Goal: Information Seeking & Learning: Check status

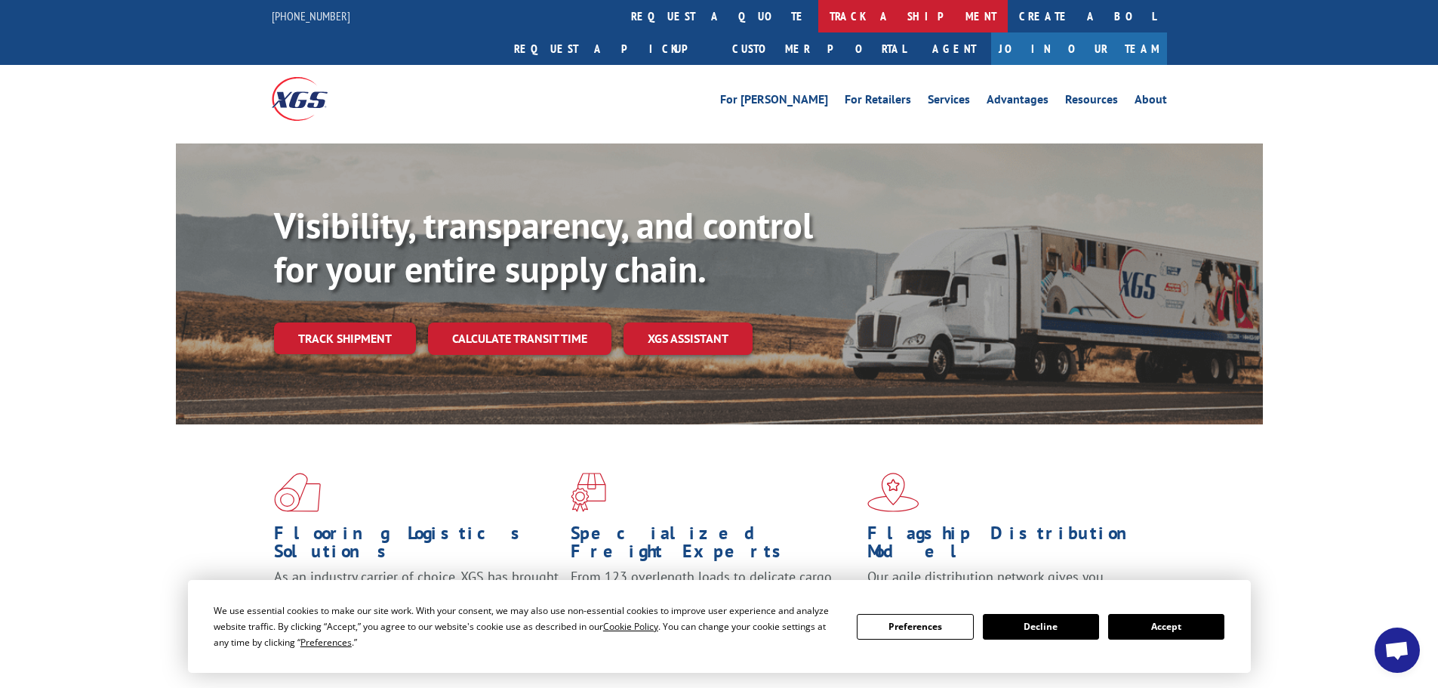
click at [818, 20] on link "track a shipment" at bounding box center [912, 16] width 189 height 32
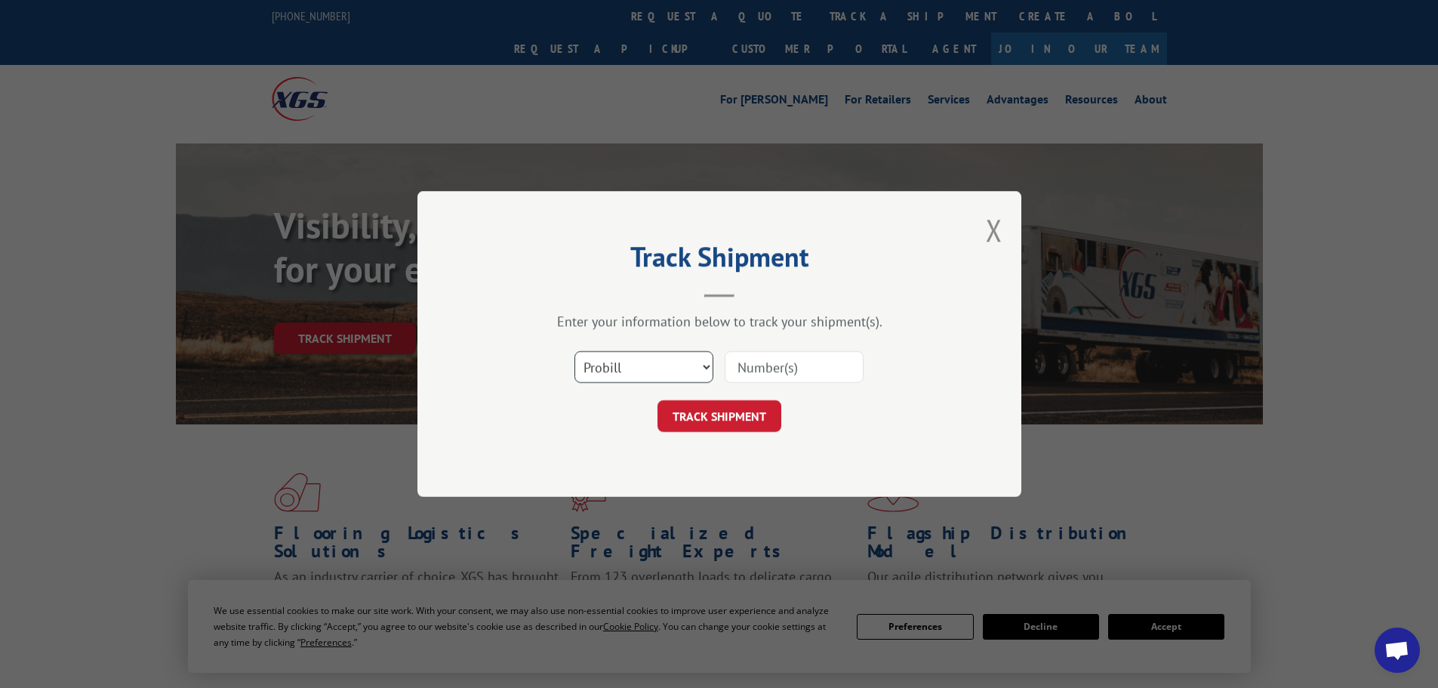
click at [598, 358] on select "Select category... Probill BOL PO" at bounding box center [643, 367] width 139 height 32
select select "po"
click at [574, 351] on select "Select category... Probill BOL PO" at bounding box center [643, 367] width 139 height 32
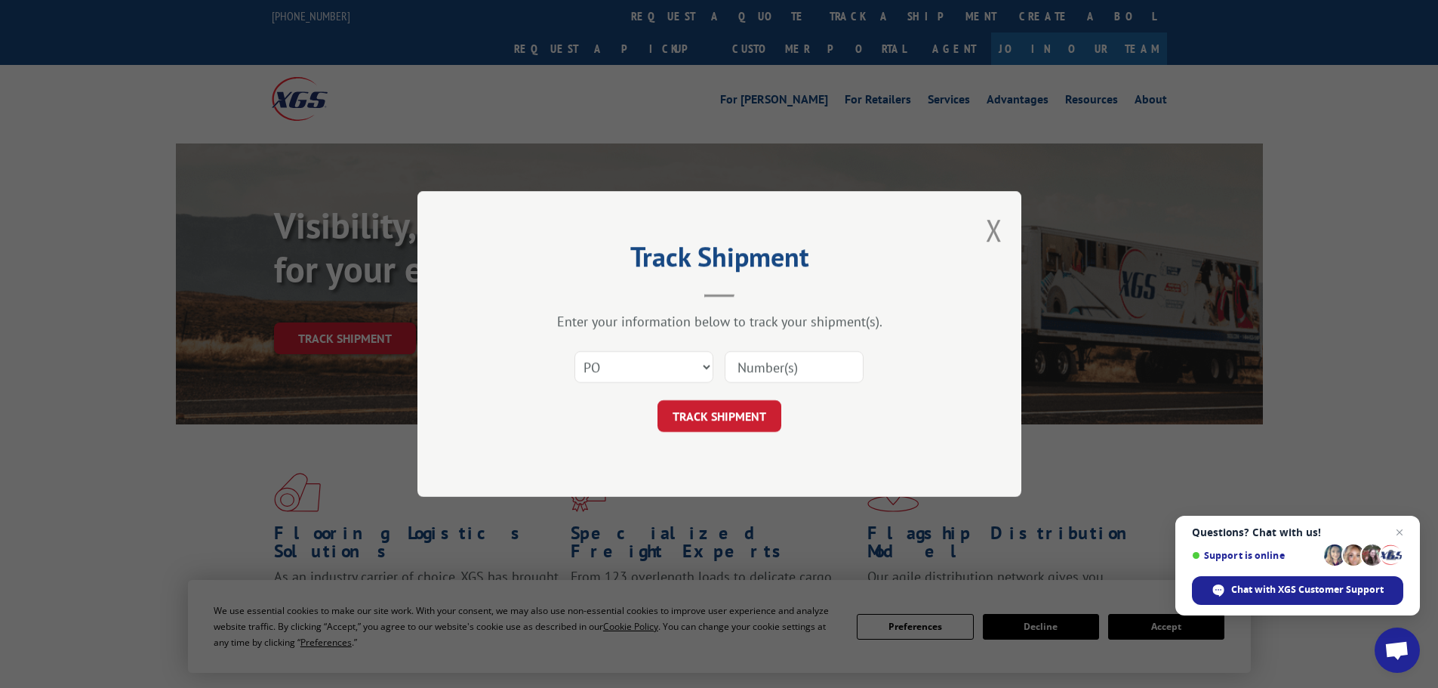
click at [756, 369] on input at bounding box center [794, 367] width 139 height 32
paste input "10543498"
type input "10543498"
click at [709, 417] on button "TRACK SHIPMENT" at bounding box center [719, 416] width 124 height 32
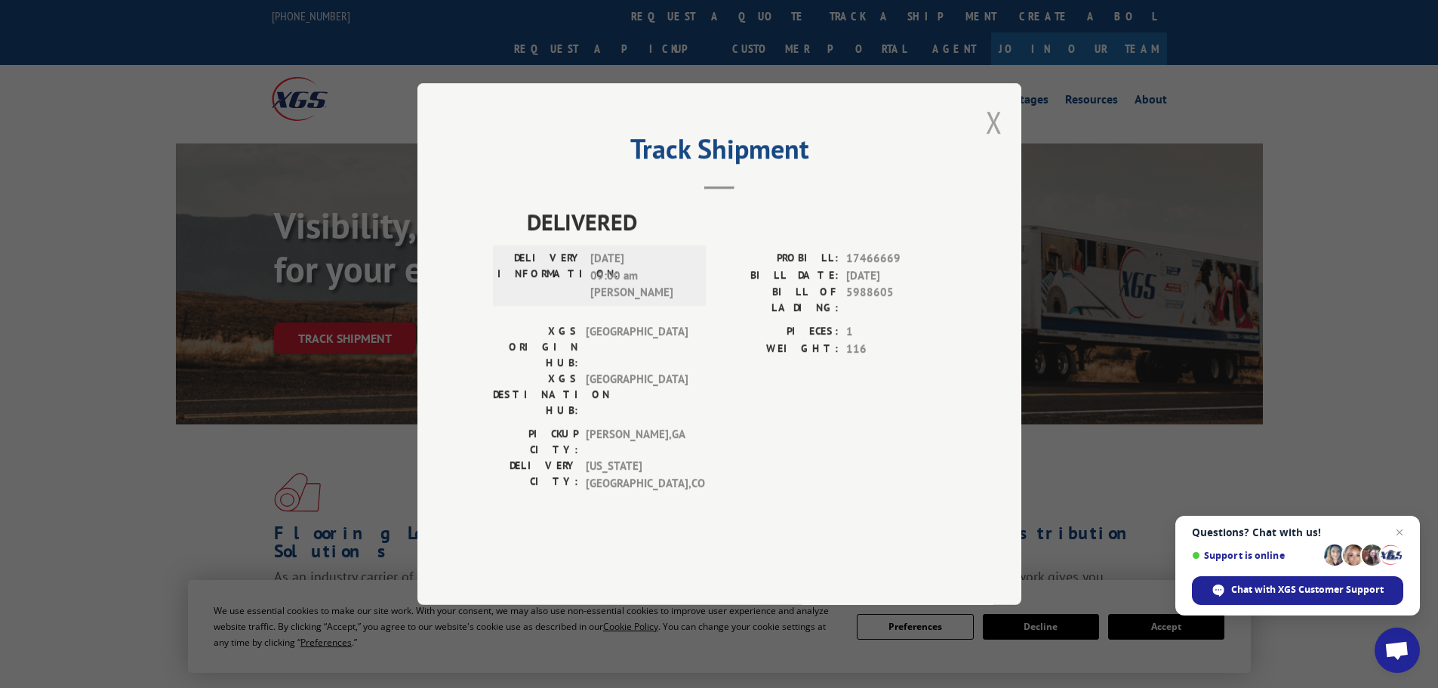
drag, startPoint x: 992, startPoint y: 155, endPoint x: 981, endPoint y: 144, distance: 15.5
click at [991, 142] on button "Close modal" at bounding box center [994, 122] width 17 height 40
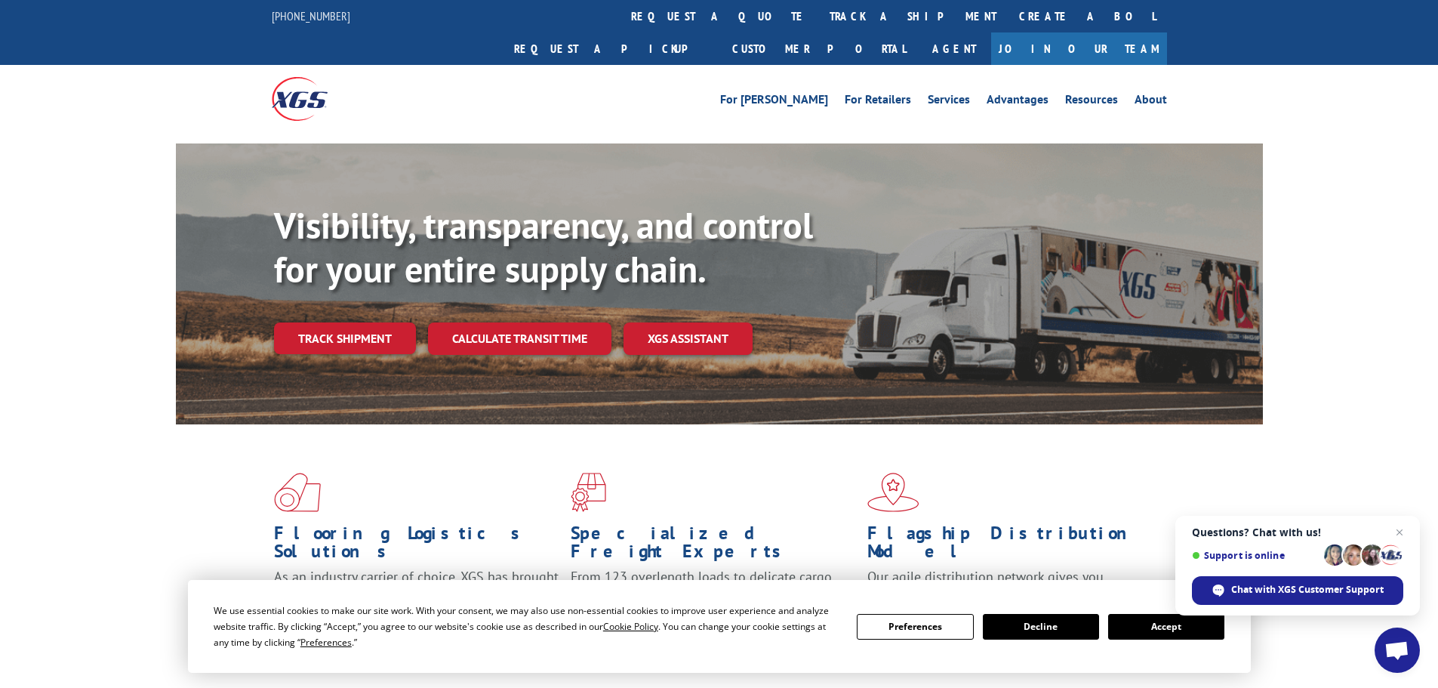
click at [818, 17] on link "track a shipment" at bounding box center [912, 16] width 189 height 32
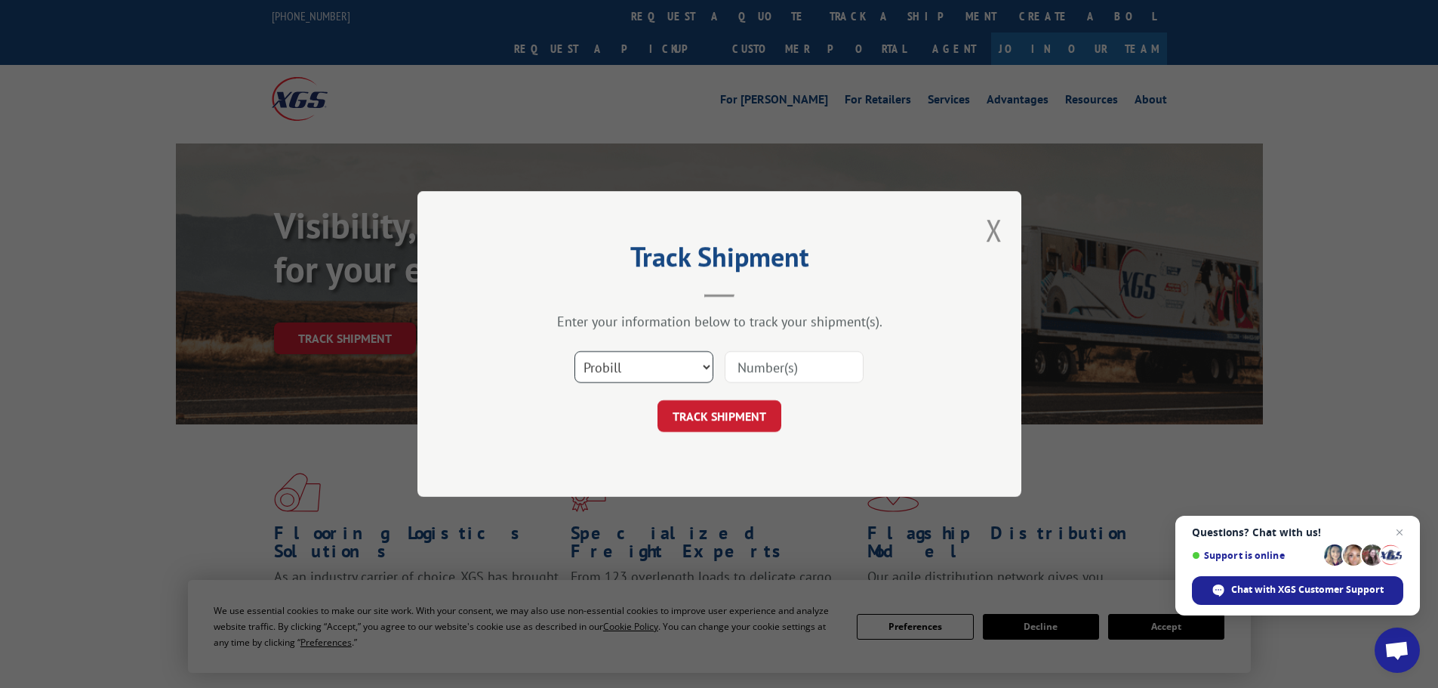
click at [630, 369] on select "Select category... Probill BOL PO" at bounding box center [643, 367] width 139 height 32
select select "po"
click at [574, 351] on select "Select category... Probill BOL PO" at bounding box center [643, 367] width 139 height 32
click at [774, 364] on input at bounding box center [794, 367] width 139 height 32
paste input "10543554"
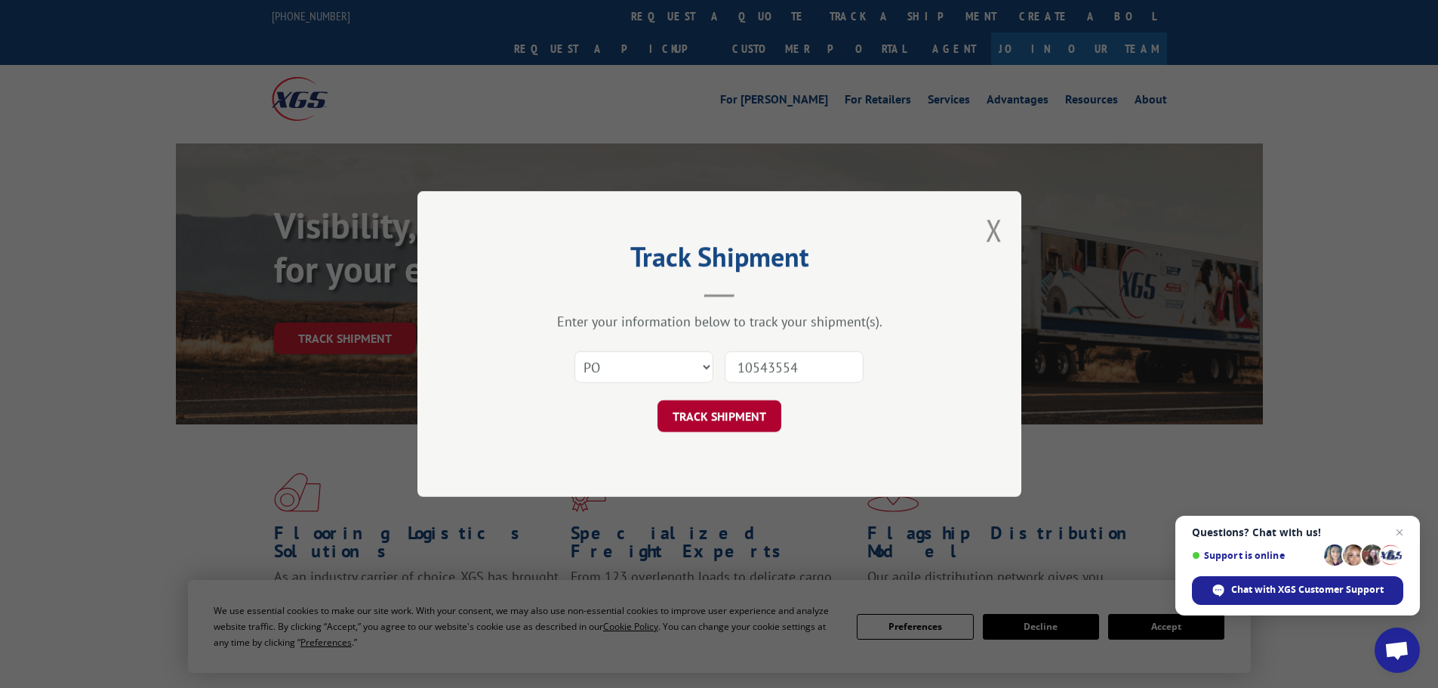
type input "10543554"
click at [704, 417] on button "TRACK SHIPMENT" at bounding box center [719, 416] width 124 height 32
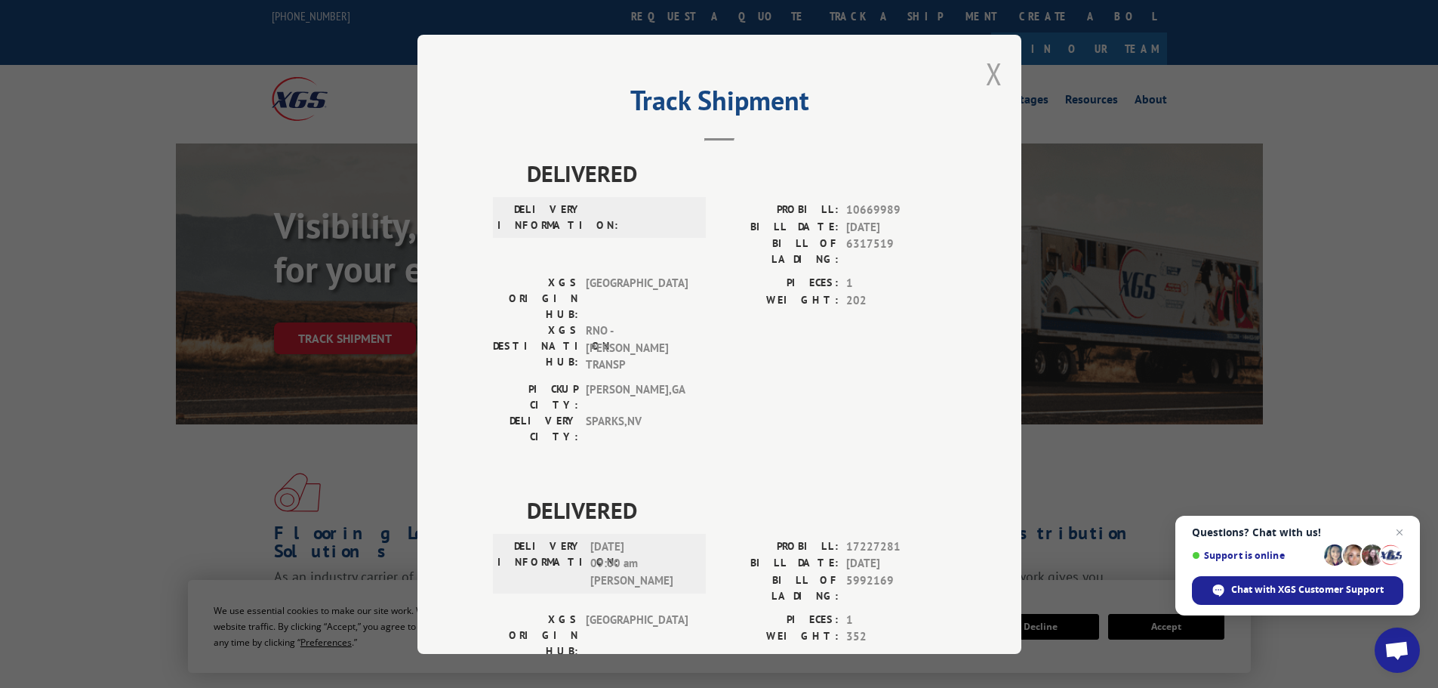
click at [987, 73] on button "Close modal" at bounding box center [994, 74] width 17 height 40
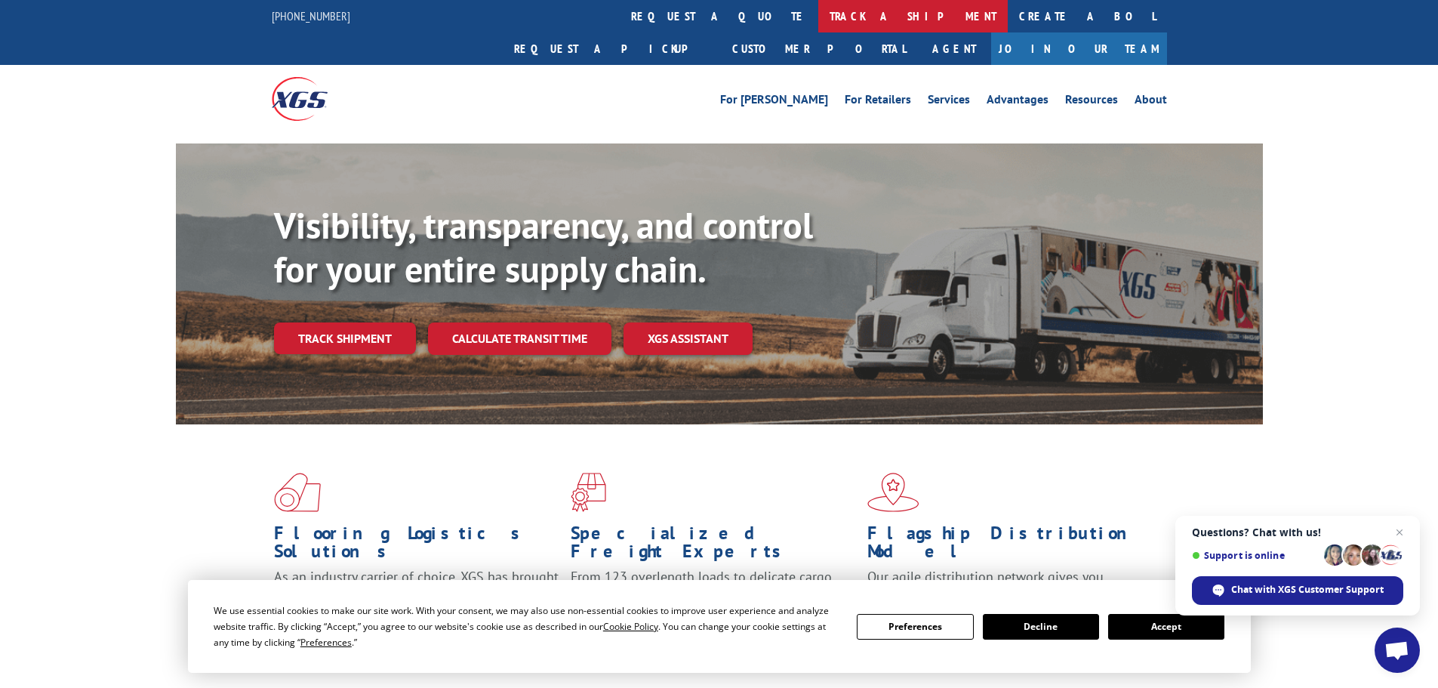
click at [818, 14] on link "track a shipment" at bounding box center [912, 16] width 189 height 32
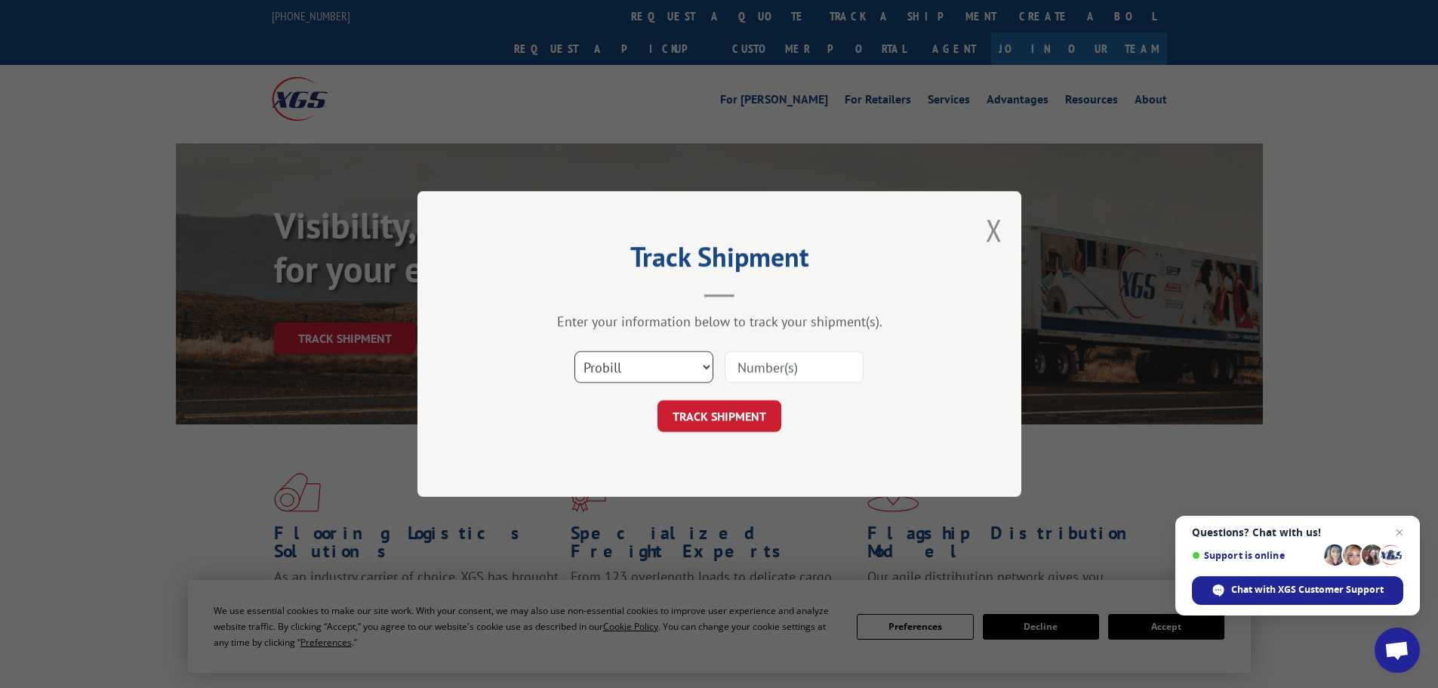
drag, startPoint x: 619, startPoint y: 371, endPoint x: 617, endPoint y: 379, distance: 7.9
click at [619, 371] on select "Select category... Probill BOL PO" at bounding box center [643, 367] width 139 height 32
select select "po"
click at [574, 351] on select "Select category... Probill BOL PO" at bounding box center [643, 367] width 139 height 32
click at [774, 367] on input at bounding box center [794, 367] width 139 height 32
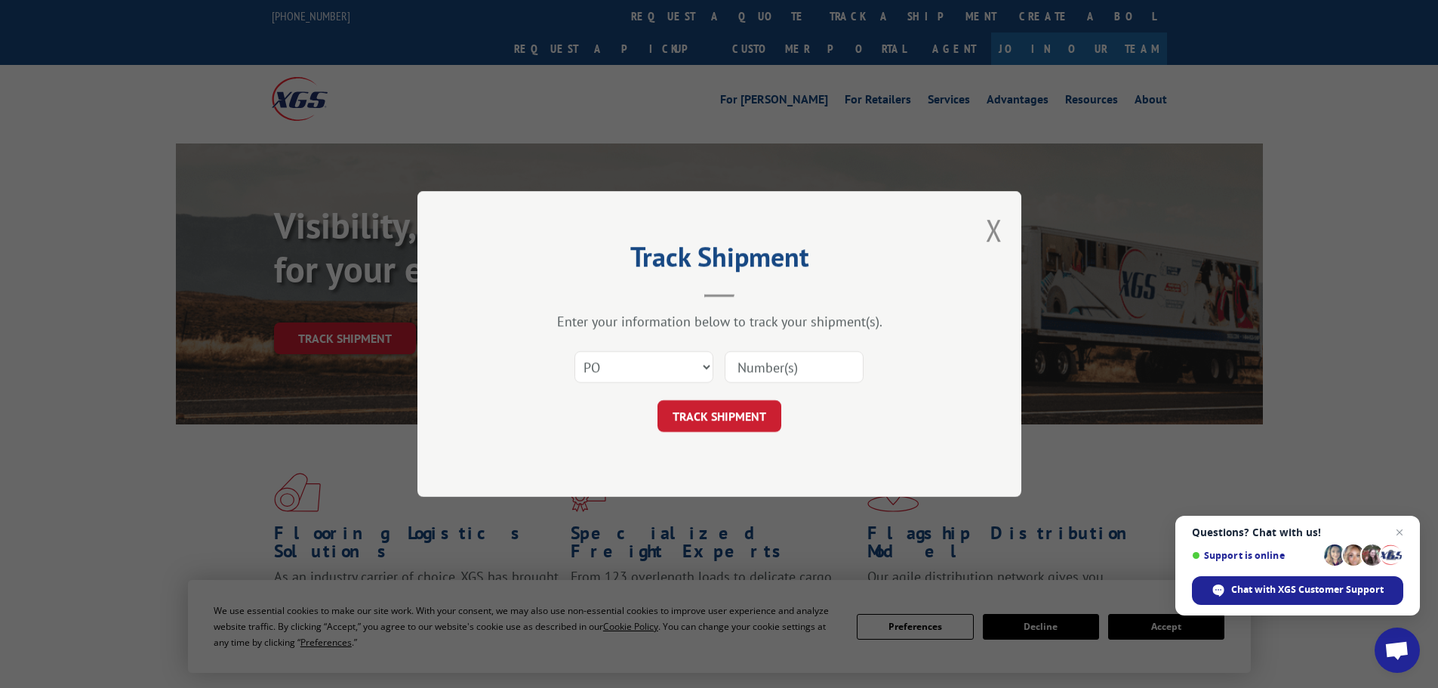
paste input "10543658"
type input "10543658"
click at [719, 416] on button "TRACK SHIPMENT" at bounding box center [719, 416] width 124 height 32
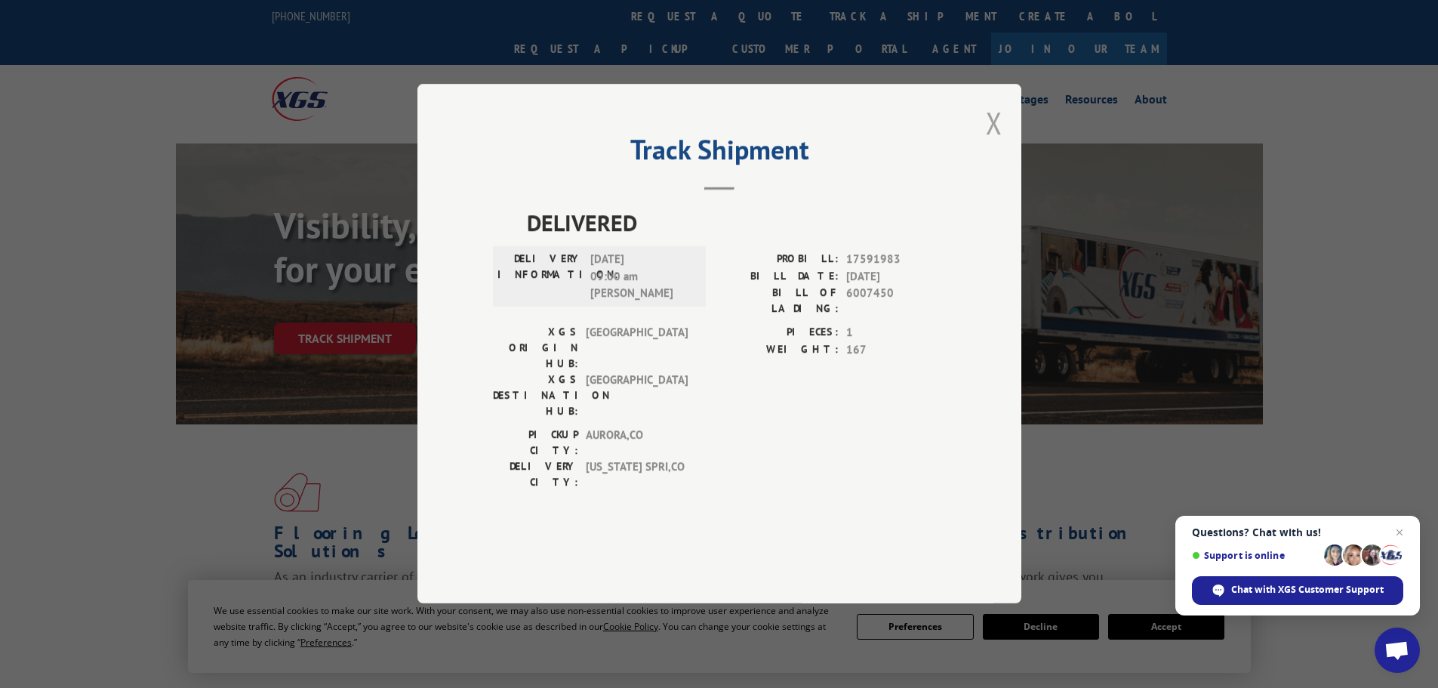
click at [993, 143] on button "Close modal" at bounding box center [994, 123] width 17 height 40
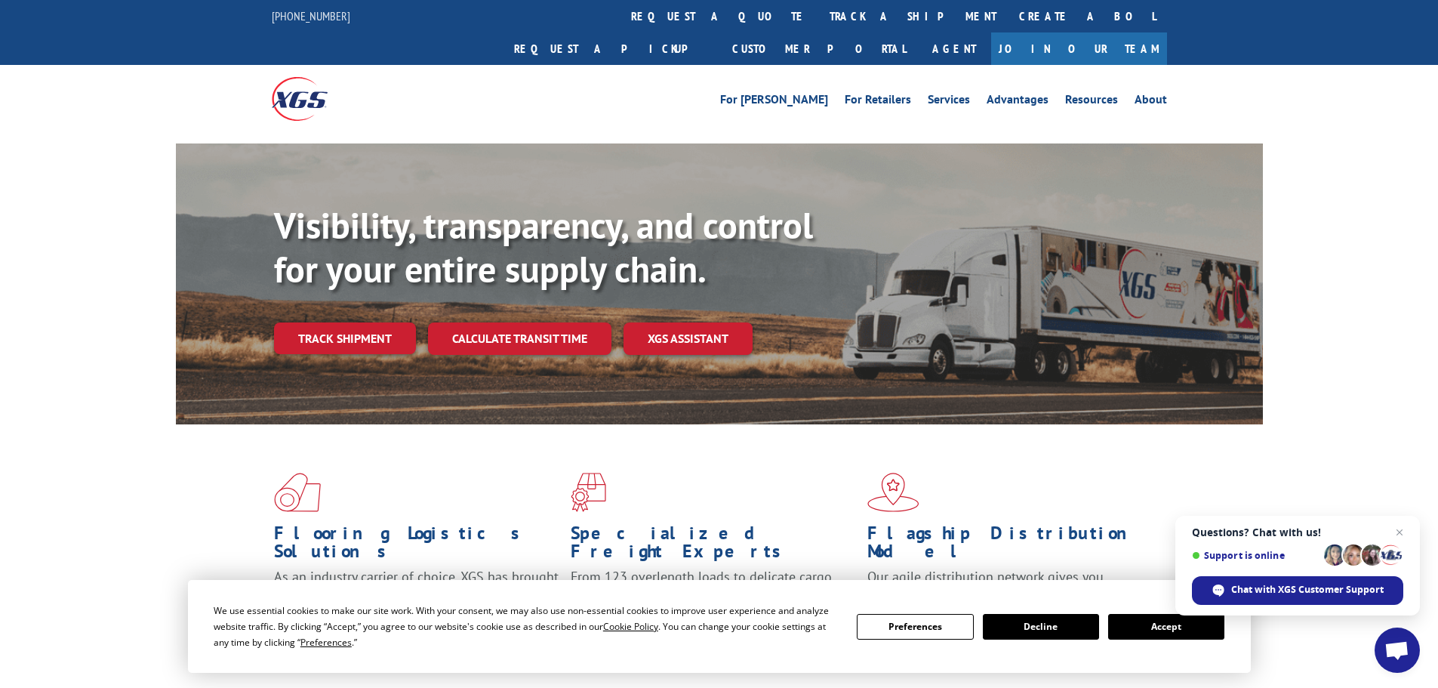
click at [818, 17] on link "track a shipment" at bounding box center [912, 16] width 189 height 32
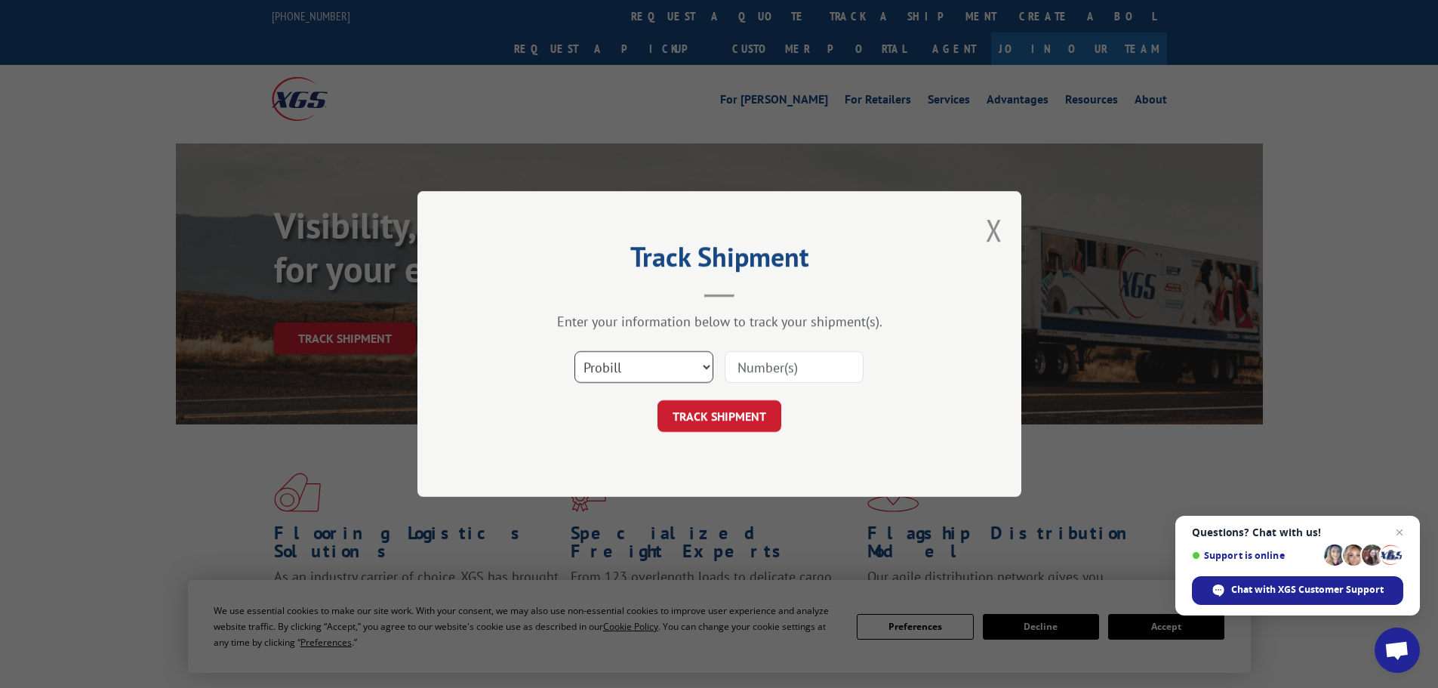
drag, startPoint x: 587, startPoint y: 367, endPoint x: 585, endPoint y: 382, distance: 15.3
click at [587, 367] on select "Select category... Probill BOL PO" at bounding box center [643, 367] width 139 height 32
select select "po"
click at [574, 351] on select "Select category... Probill BOL PO" at bounding box center [643, 367] width 139 height 32
click at [765, 365] on input at bounding box center [794, 367] width 139 height 32
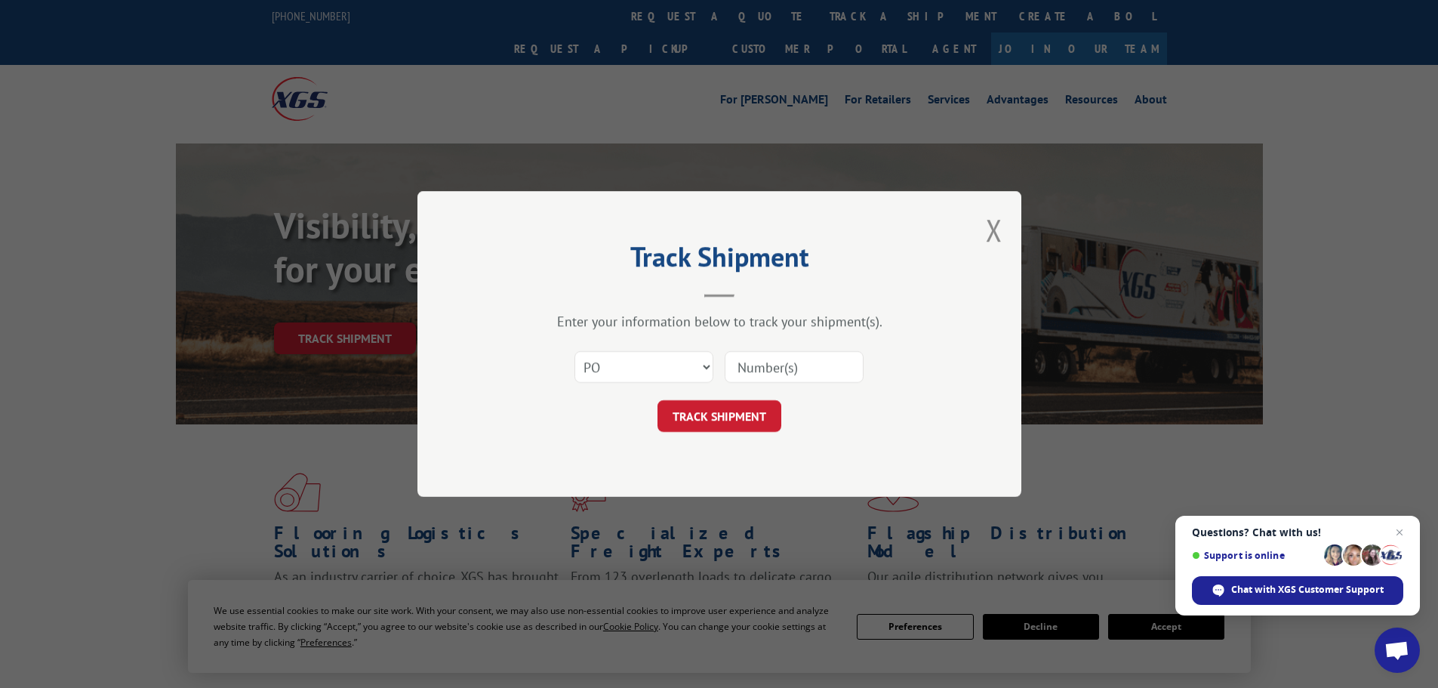
paste input "10543710"
type input "10543710"
click at [718, 414] on button "TRACK SHIPMENT" at bounding box center [719, 416] width 124 height 32
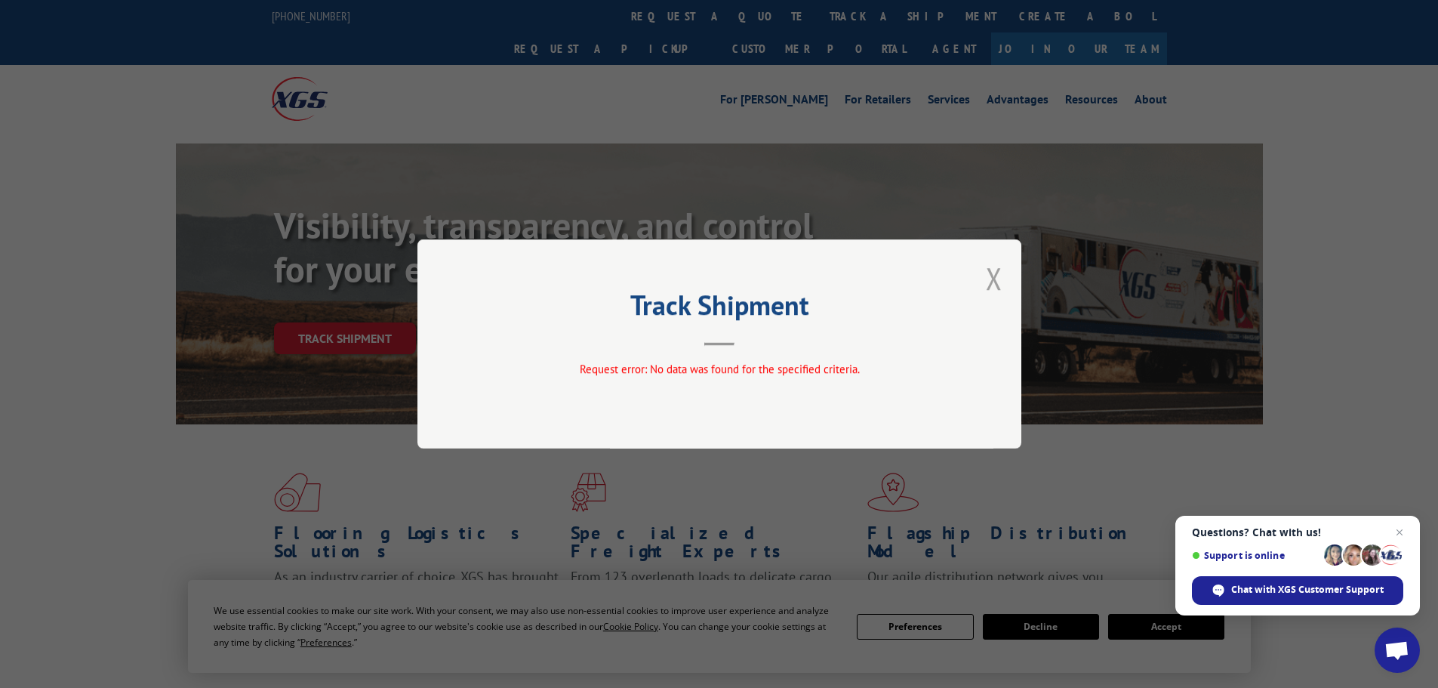
click at [998, 274] on button "Close modal" at bounding box center [994, 278] width 17 height 40
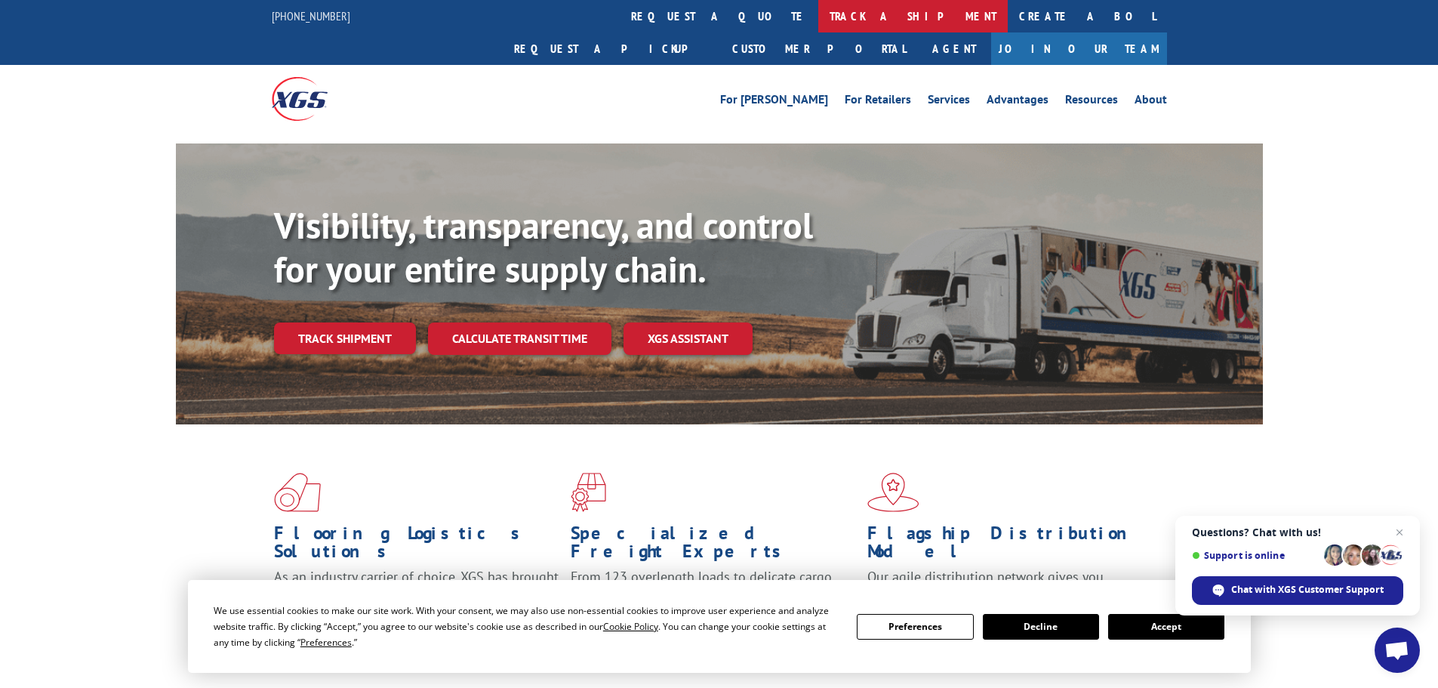
click at [818, 16] on link "track a shipment" at bounding box center [912, 16] width 189 height 32
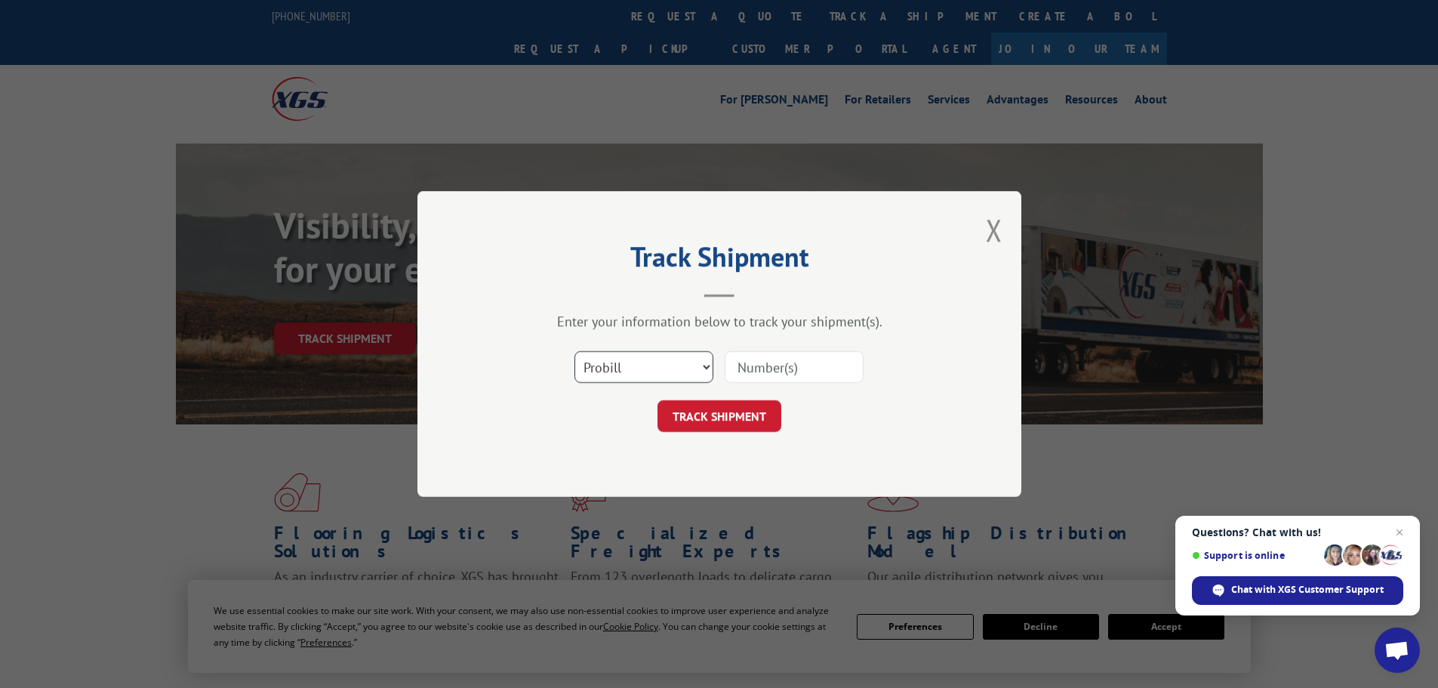
click at [617, 366] on select "Select category... Probill BOL PO" at bounding box center [643, 367] width 139 height 32
select select "po"
click at [574, 351] on select "Select category... Probill BOL PO" at bounding box center [643, 367] width 139 height 32
click at [768, 363] on input at bounding box center [794, 367] width 139 height 32
paste input "10543498"
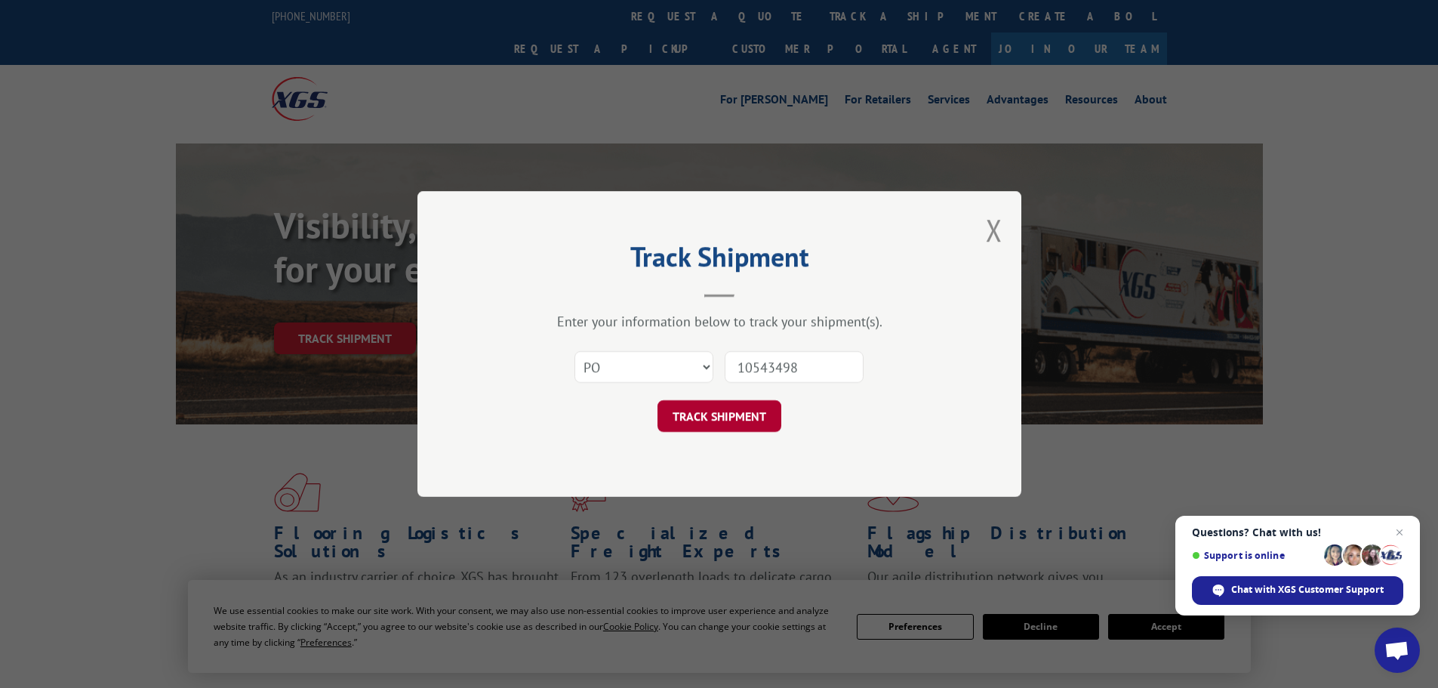
type input "10543498"
click at [696, 418] on button "TRACK SHIPMENT" at bounding box center [719, 416] width 124 height 32
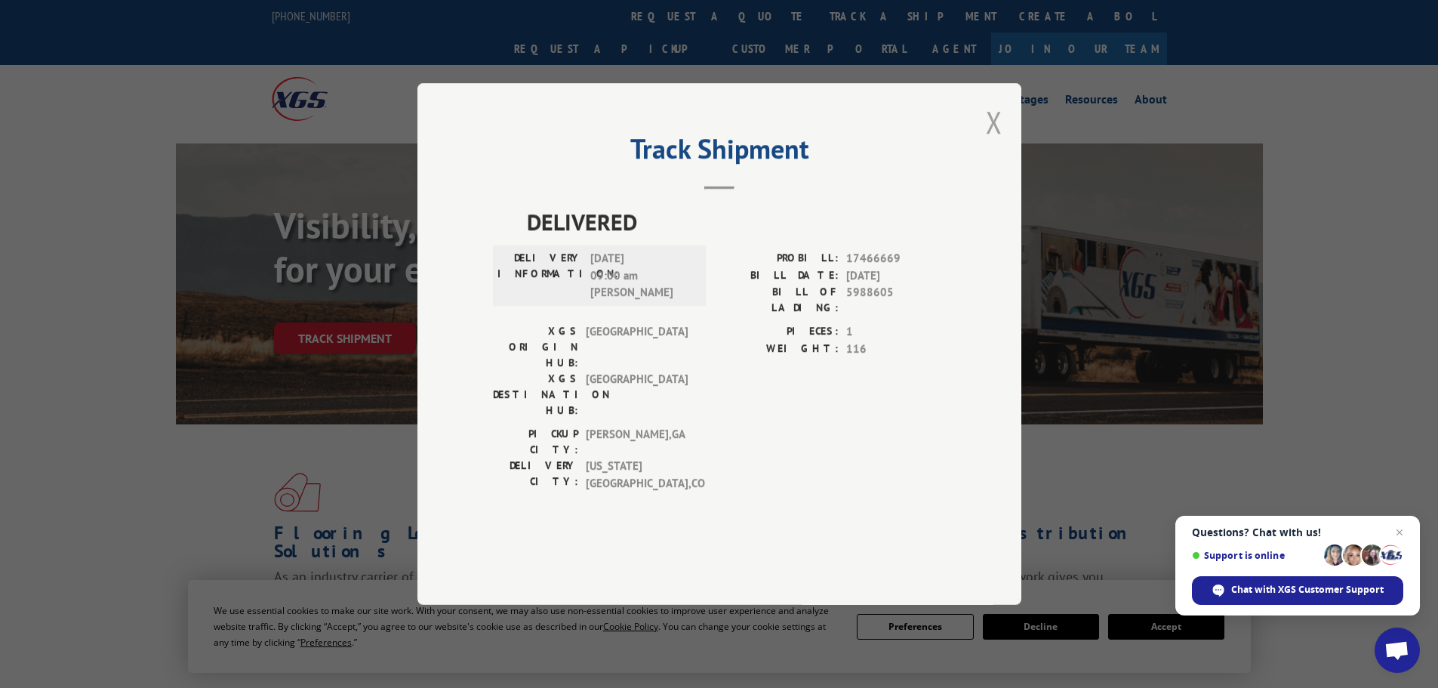
click at [995, 142] on button "Close modal" at bounding box center [994, 122] width 17 height 40
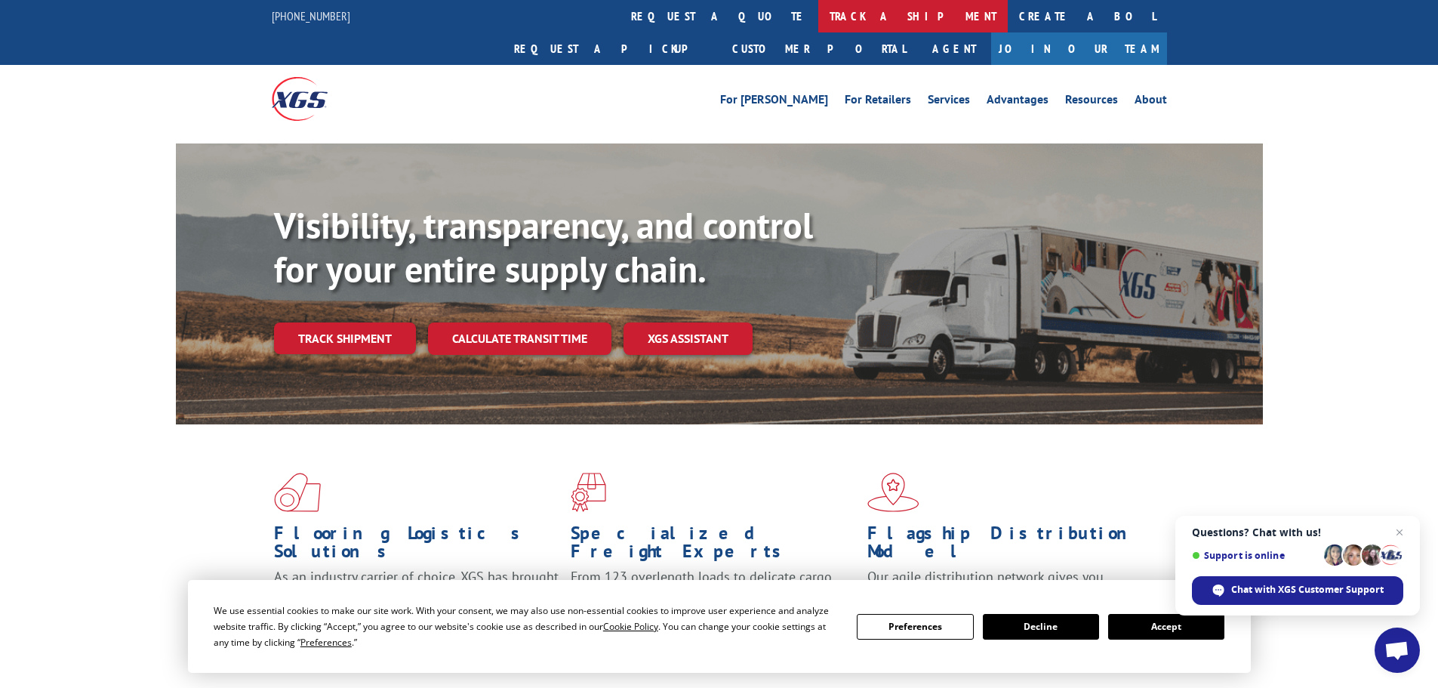
click at [818, 15] on link "track a shipment" at bounding box center [912, 16] width 189 height 32
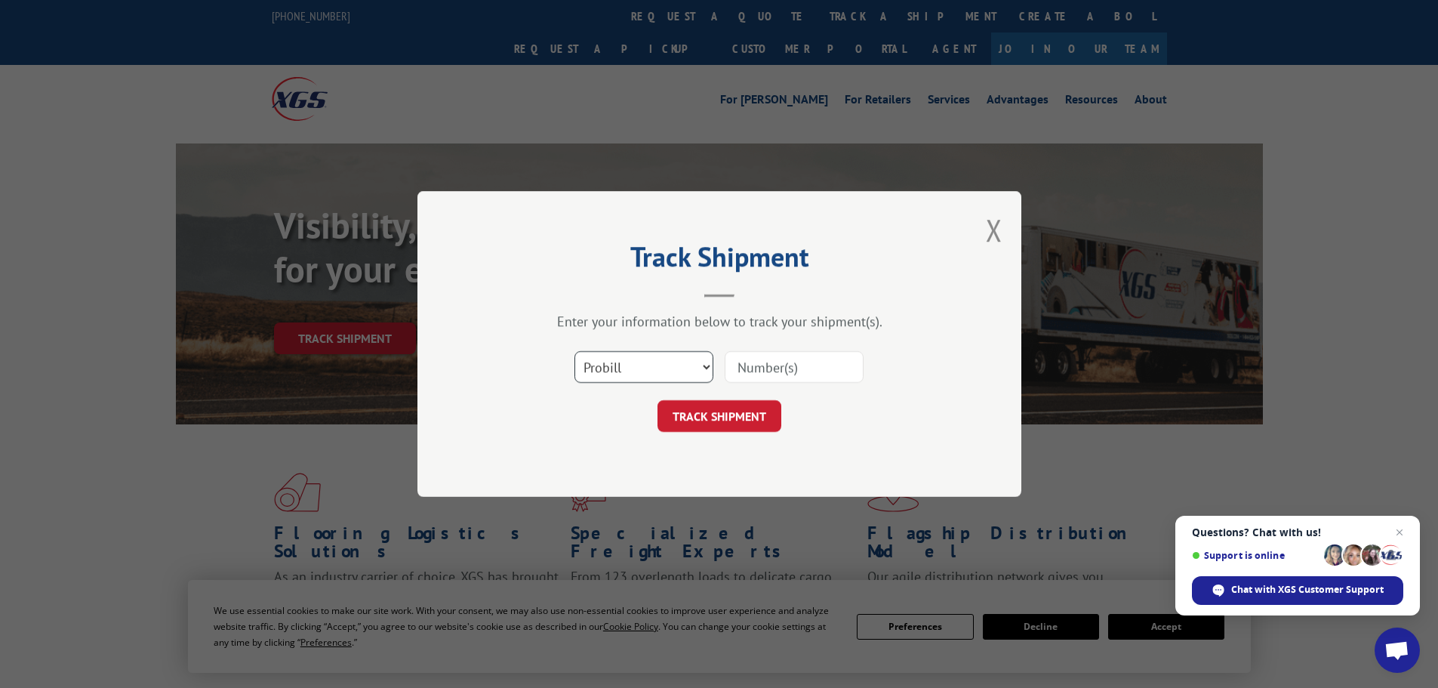
click at [583, 362] on select "Select category... Probill BOL PO" at bounding box center [643, 367] width 139 height 32
select select "po"
click at [574, 351] on select "Select category... Probill BOL PO" at bounding box center [643, 367] width 139 height 32
click at [745, 370] on input at bounding box center [794, 367] width 139 height 32
paste input "10543674"
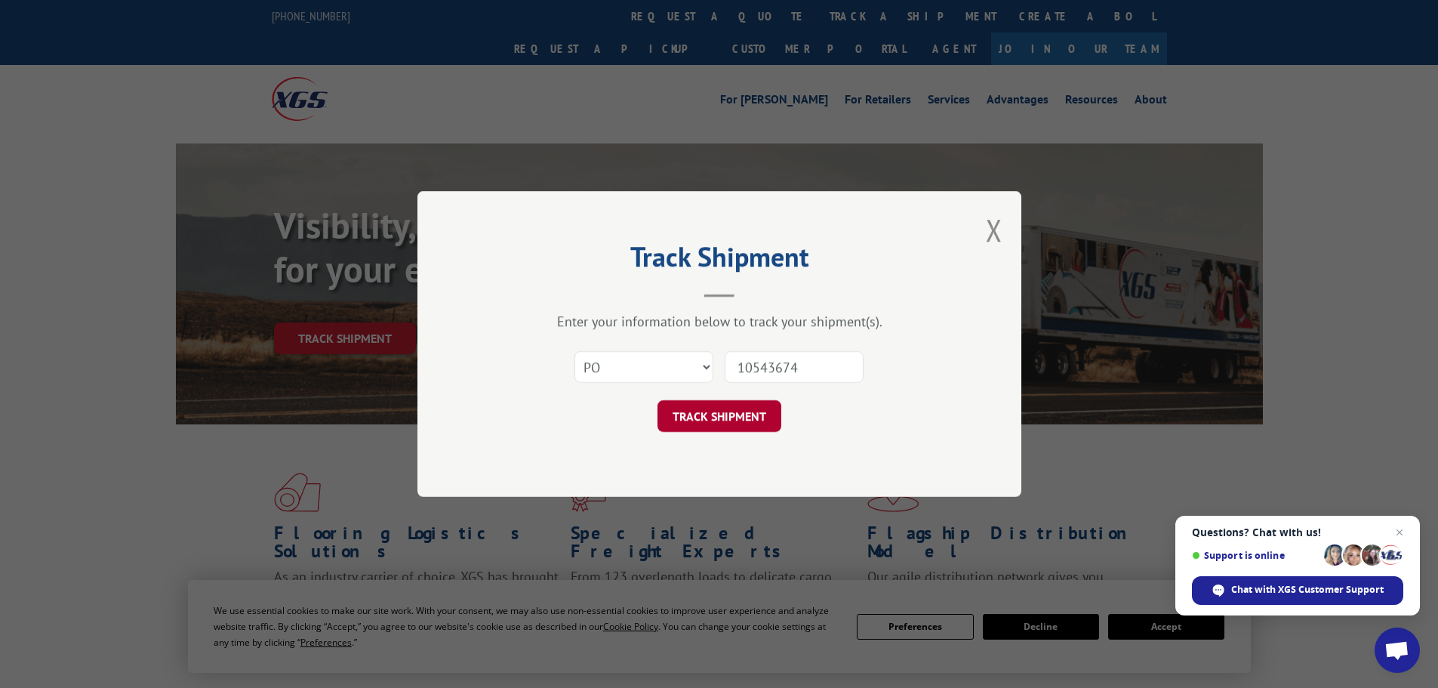
type input "10543674"
click at [715, 414] on button "TRACK SHIPMENT" at bounding box center [719, 416] width 124 height 32
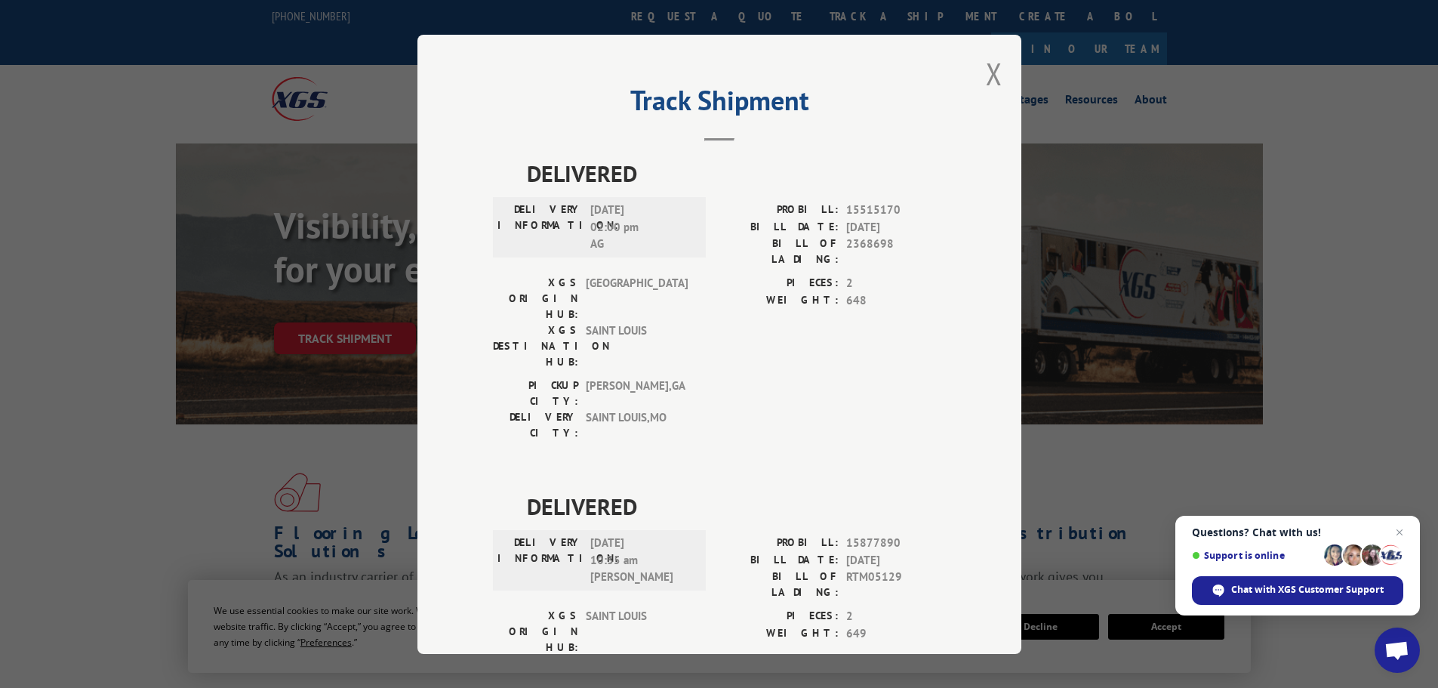
drag, startPoint x: 986, startPoint y: 82, endPoint x: 971, endPoint y: 62, distance: 25.2
click at [986, 79] on button "Close modal" at bounding box center [994, 74] width 17 height 40
